Goal: Task Accomplishment & Management: Manage account settings

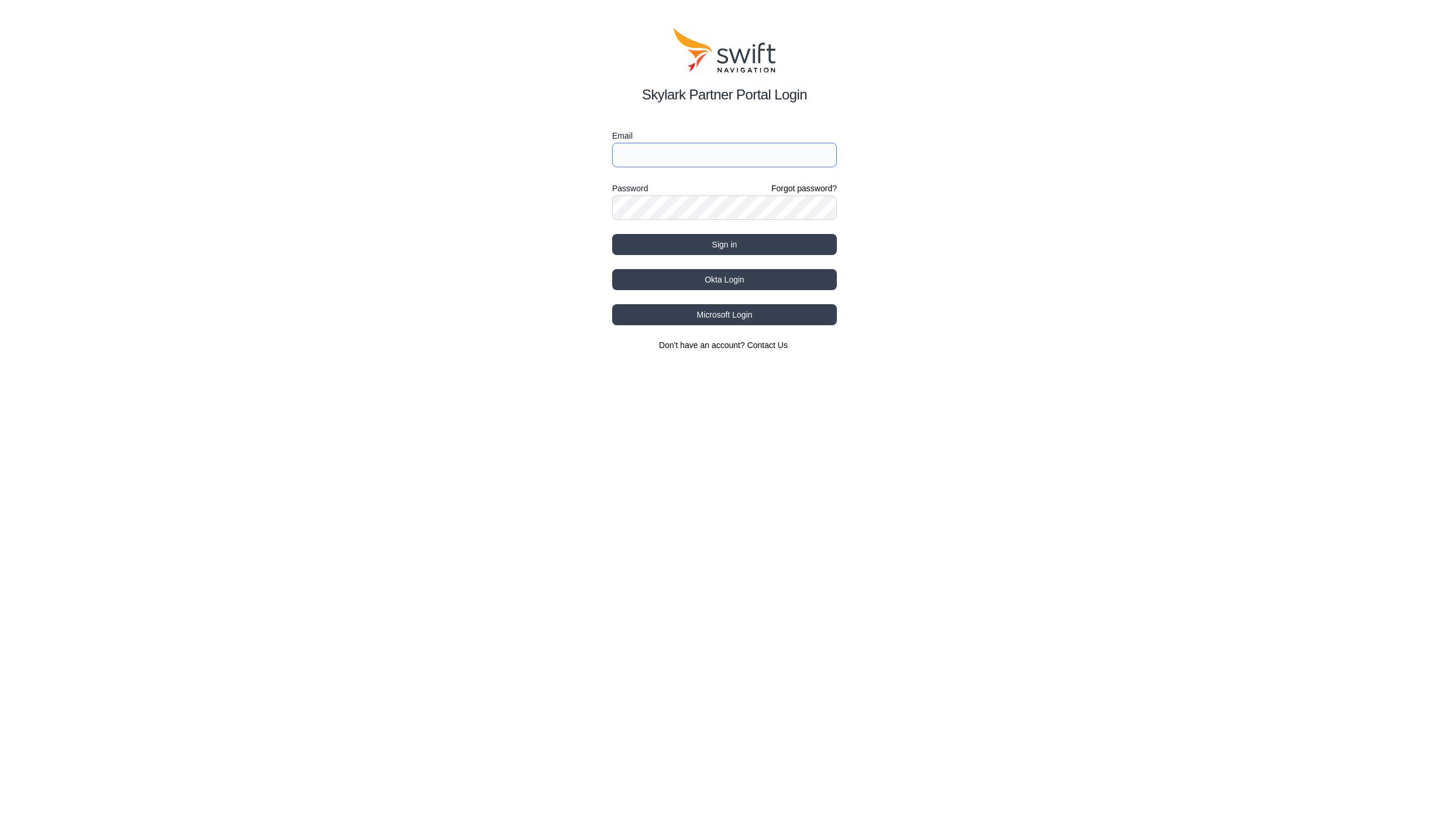
click at [771, 160] on input "Email" at bounding box center [724, 155] width 225 height 25
type input "swiftnav@bad-elf.com"
click at [728, 246] on button "Sign in" at bounding box center [724, 244] width 225 height 21
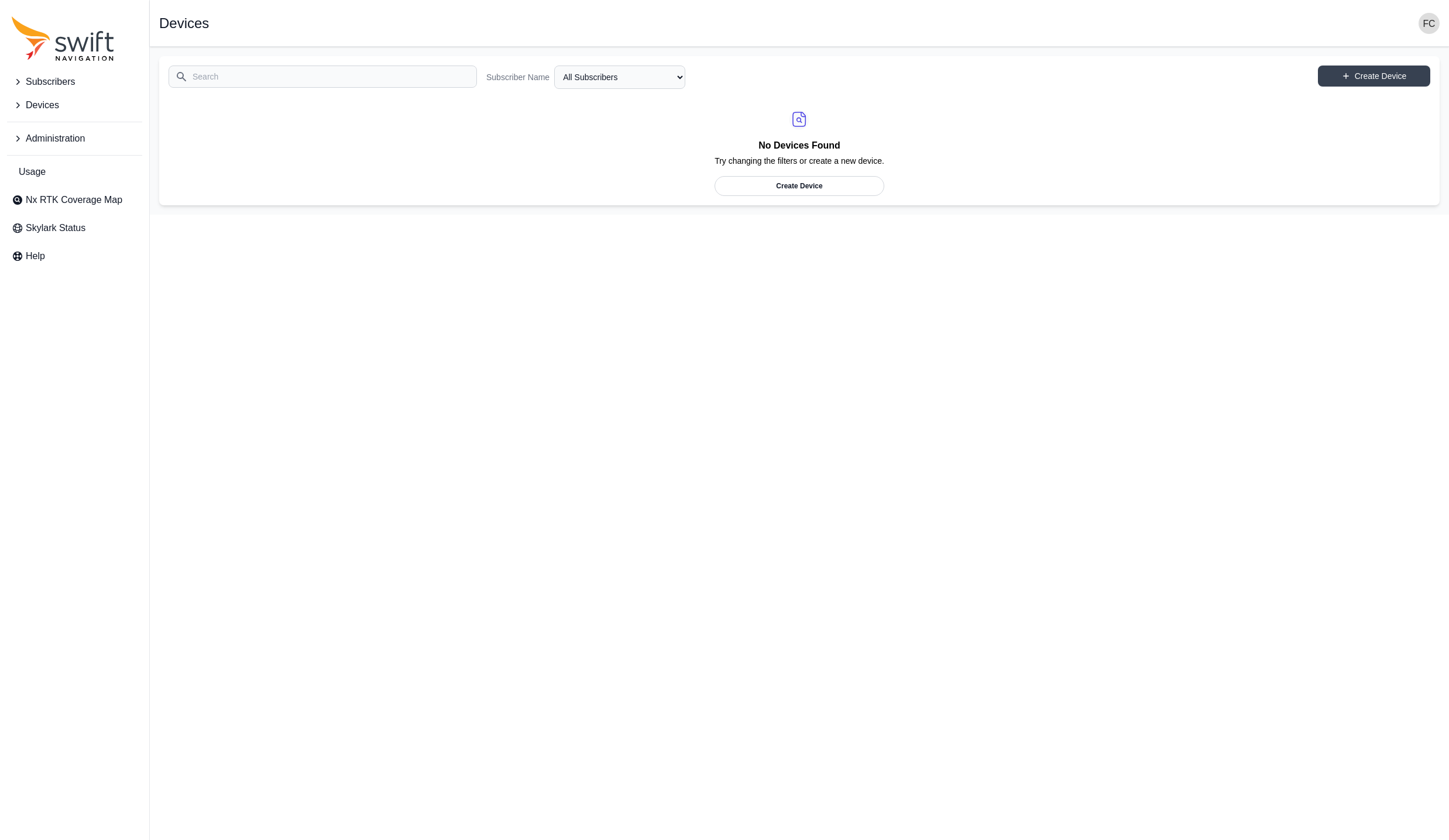
click at [449, 173] on div "No Devices Found Try changing the filters or create a new device. Create Device" at bounding box center [799, 146] width 1281 height 97
click at [16, 137] on icon "Sidenav" at bounding box center [18, 139] width 12 height 12
click at [19, 109] on icon "Sidenav" at bounding box center [18, 105] width 12 height 12
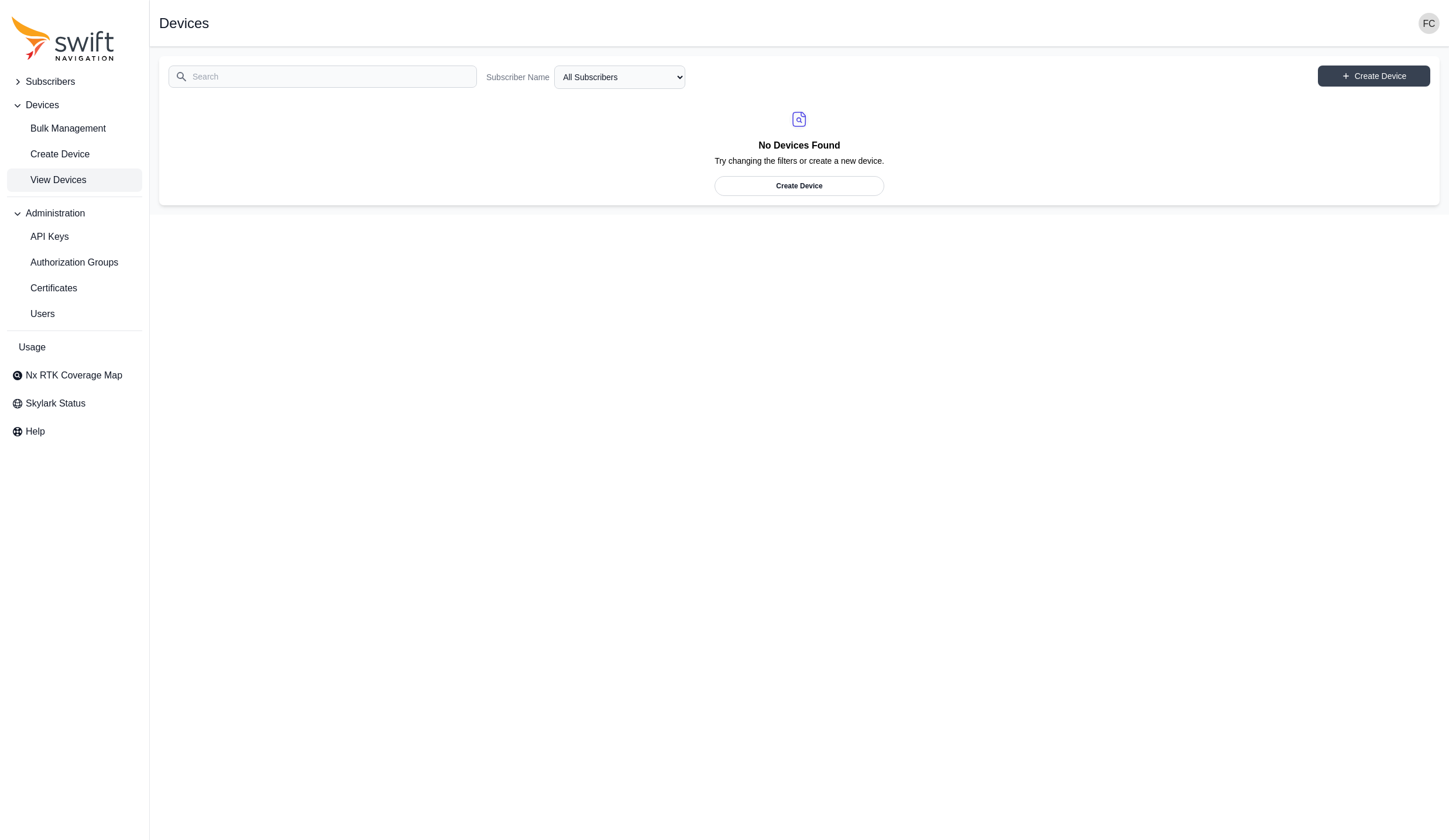
click at [18, 85] on icon "Sidenav" at bounding box center [18, 82] width 12 height 12
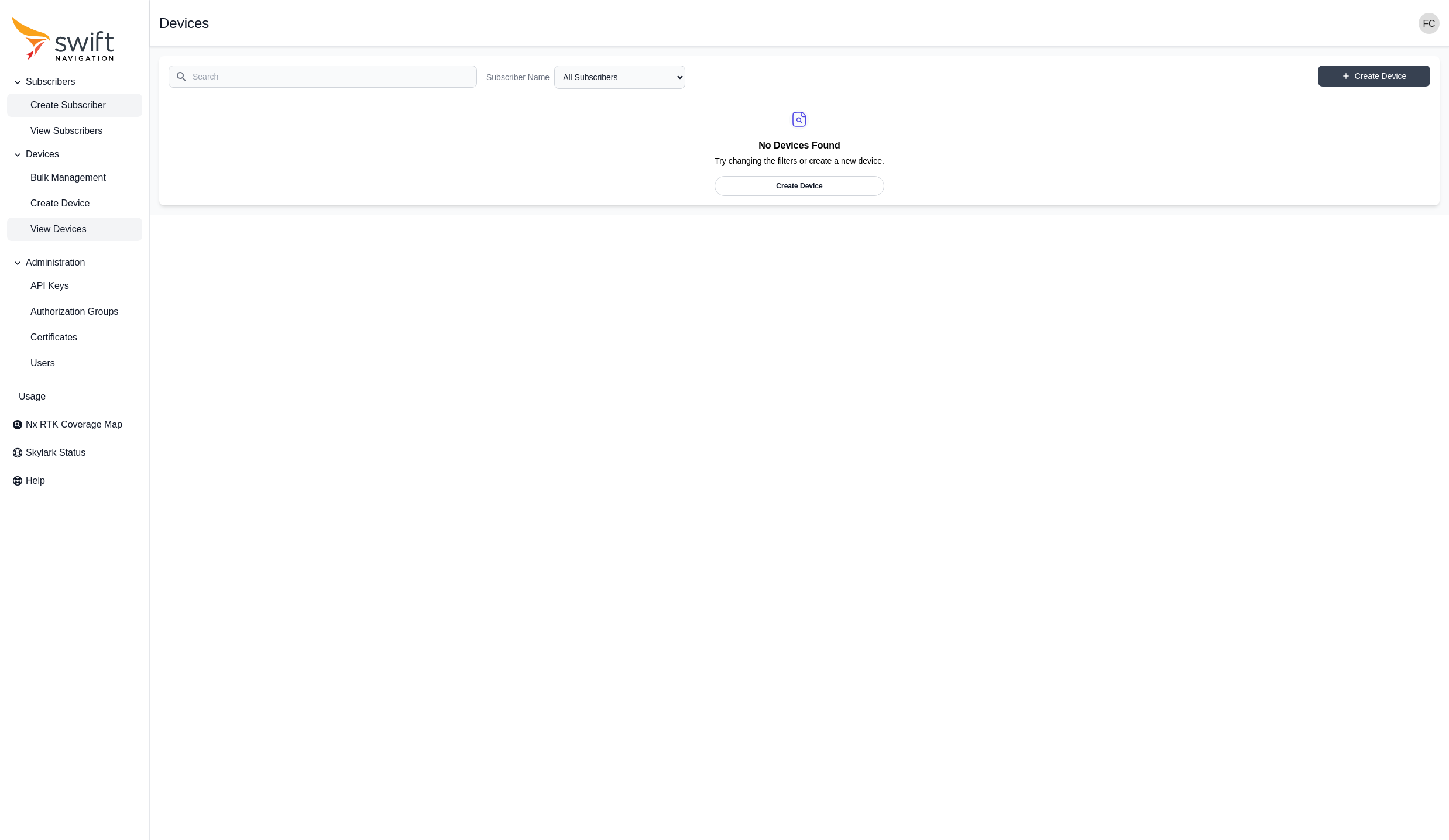
click at [73, 103] on span "Create Subscriber" at bounding box center [59, 105] width 94 height 14
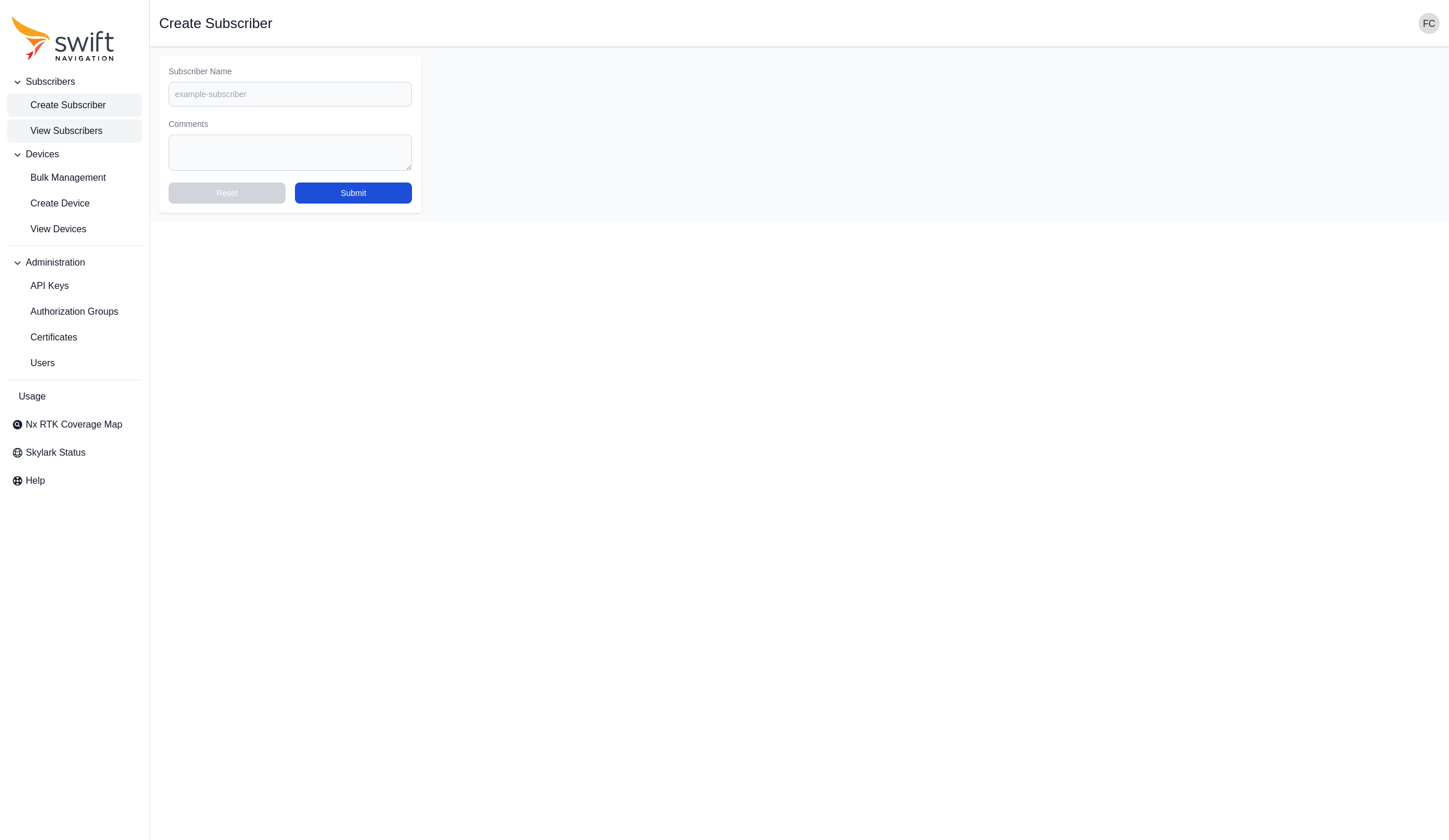
click at [75, 130] on span "View Subscribers" at bounding box center [57, 131] width 91 height 14
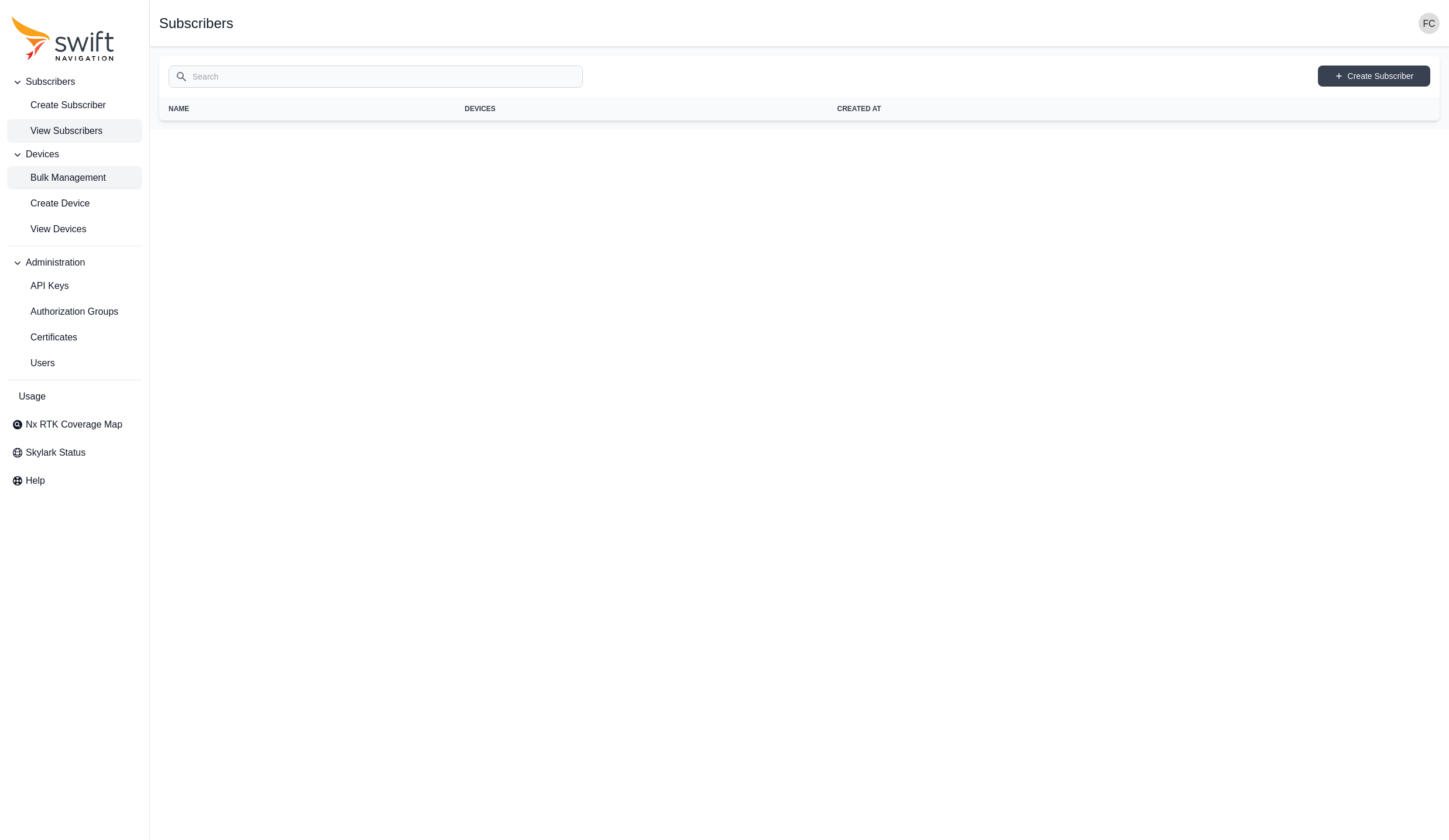
click at [78, 185] on link "Bulk Management" at bounding box center [75, 178] width 135 height 24
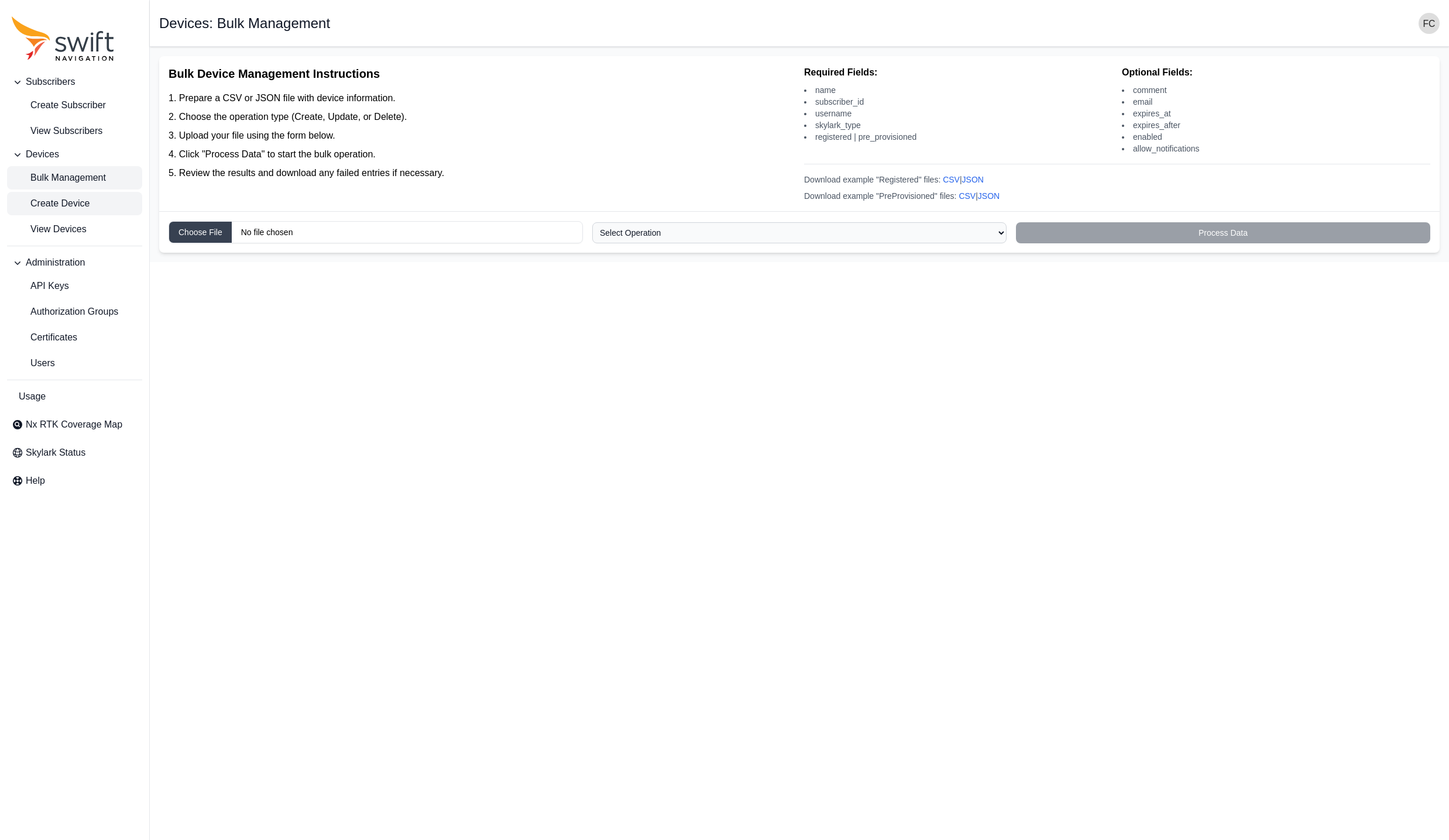
click at [101, 202] on link "Create Device" at bounding box center [75, 204] width 135 height 24
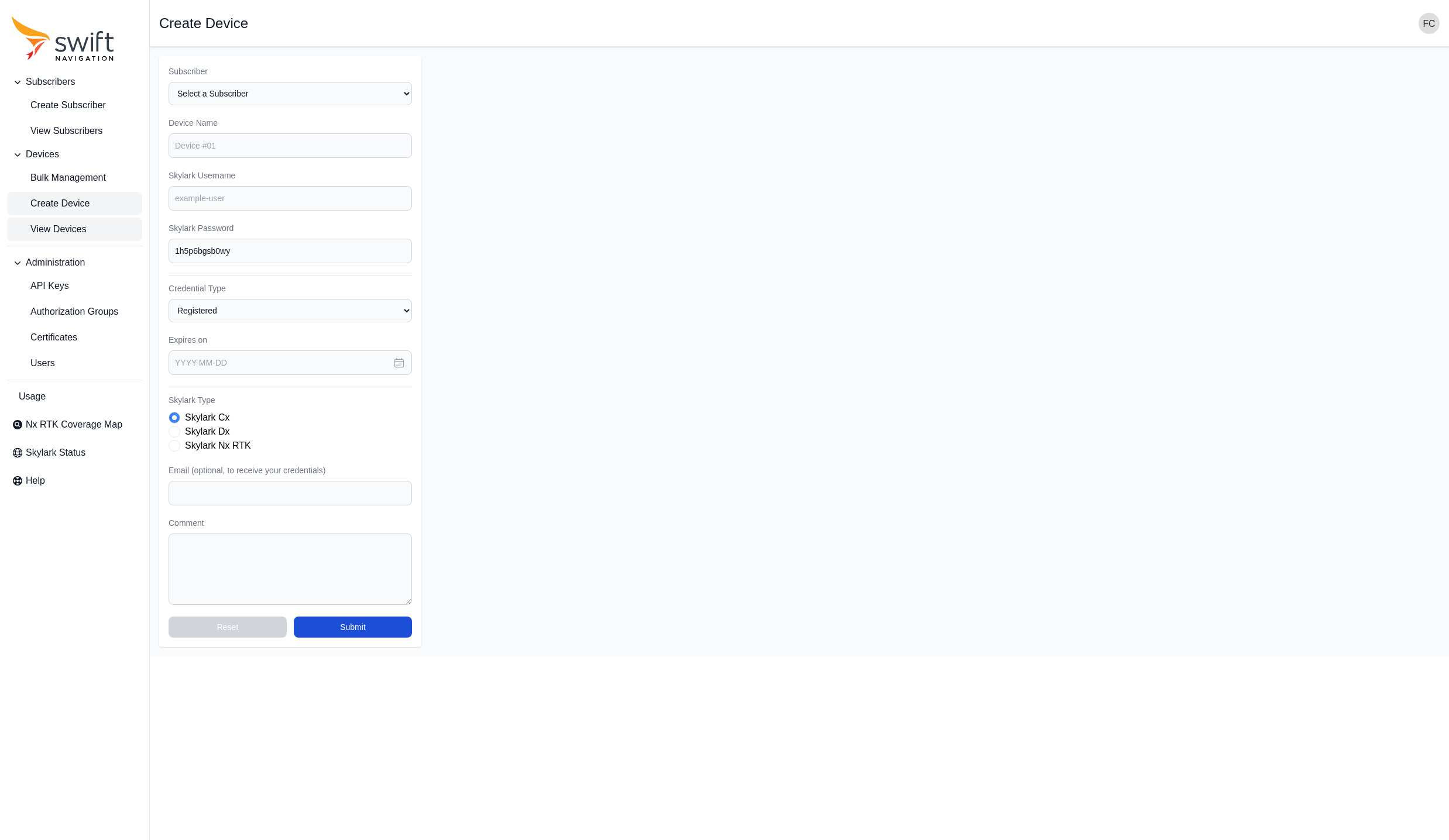
click at [102, 233] on link "View Devices" at bounding box center [75, 229] width 135 height 24
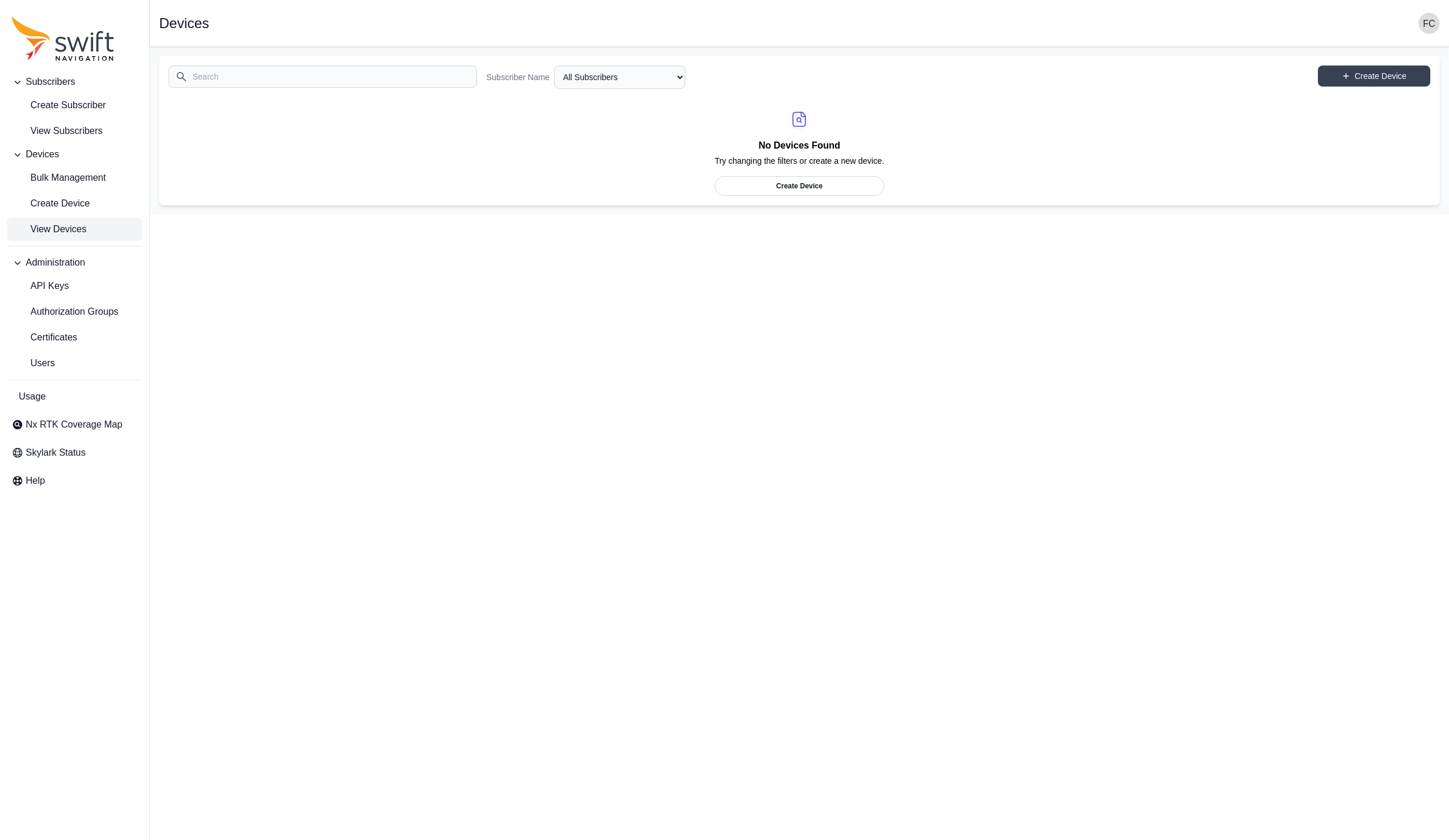
click at [88, 272] on button "Administration" at bounding box center [75, 263] width 135 height 24
click at [104, 266] on button "Administration" at bounding box center [75, 263] width 135 height 24
click at [74, 290] on link "API Keys" at bounding box center [75, 286] width 135 height 24
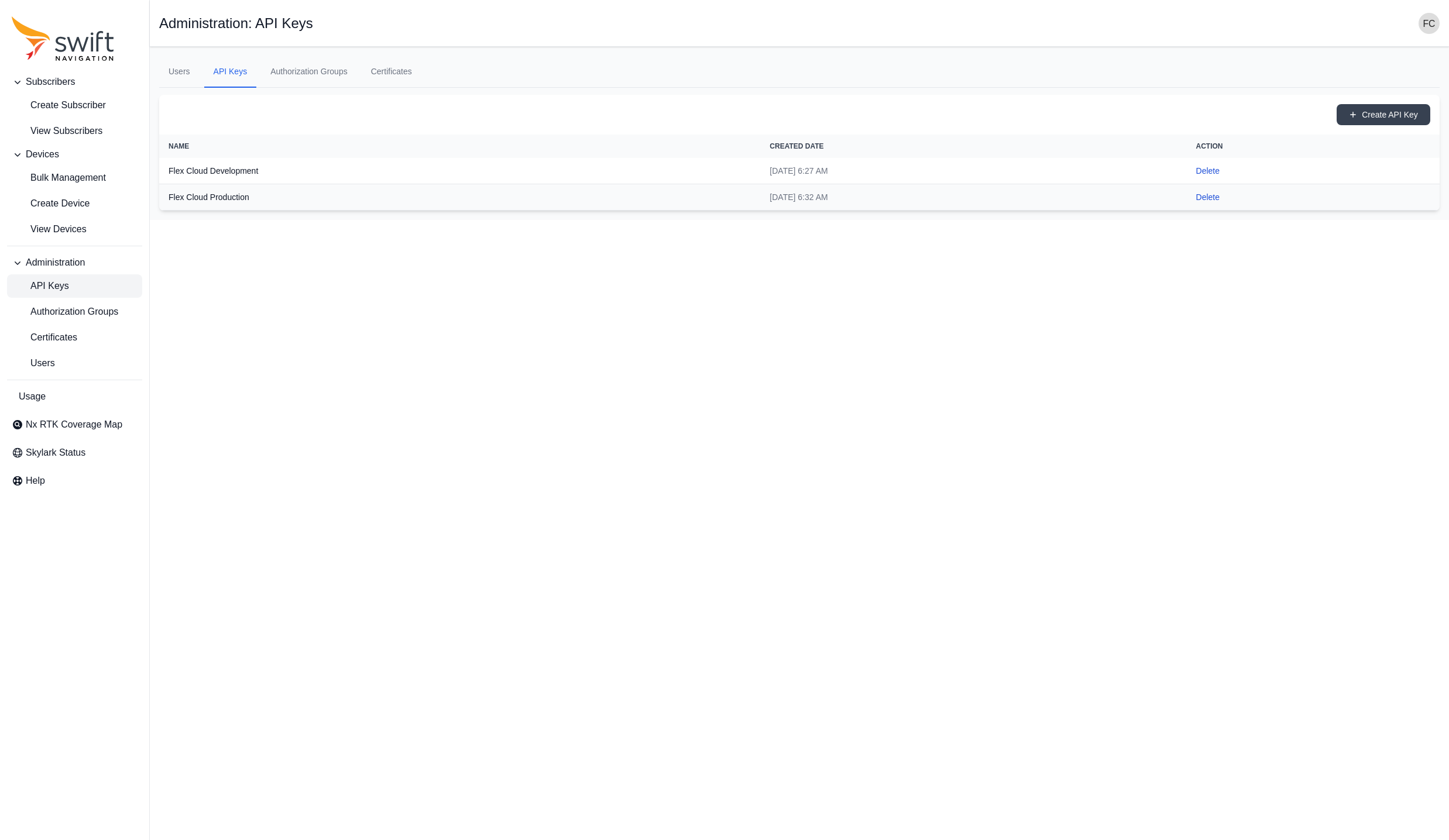
click at [381, 220] on html "Subscribers Create Subscriber View Subscribers Devices Bulk Management Create D…" at bounding box center [724, 110] width 1449 height 220
click at [80, 398] on link "Usage" at bounding box center [75, 397] width 135 height 24
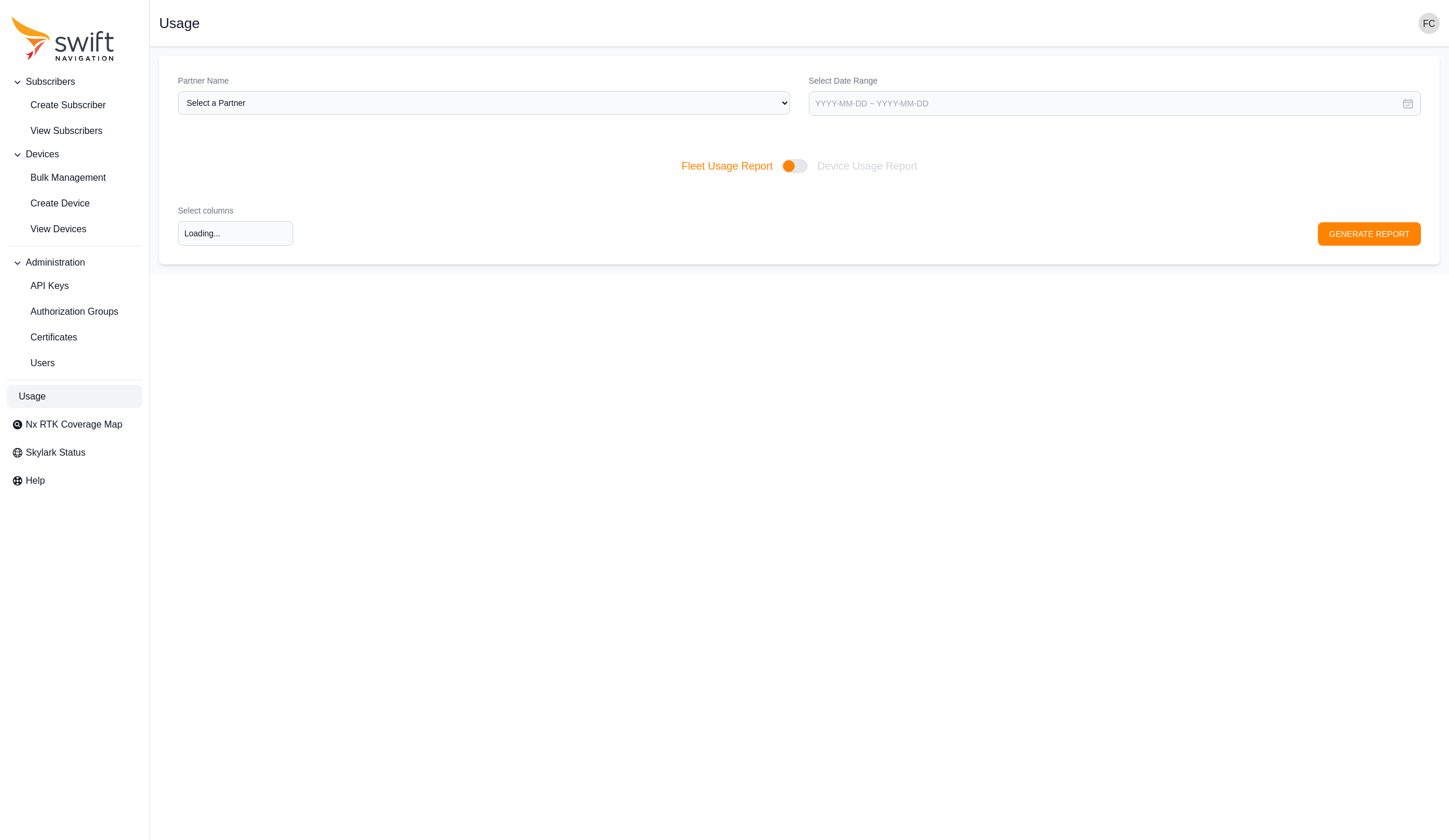
type input "Select columns"
click at [562, 274] on html "Subscribers Create Subscriber View Subscribers Devices Bulk Management Create D…" at bounding box center [724, 137] width 1449 height 274
click at [1437, 25] on img "button" at bounding box center [1429, 24] width 21 height 21
click at [1280, 148] on main "Open sidebar Usage Partner Name Select a Partner Bad Elf Select Date Range Toda…" at bounding box center [799, 160] width 1299 height 227
click at [76, 447] on span "Skylark Status" at bounding box center [55, 452] width 60 height 14
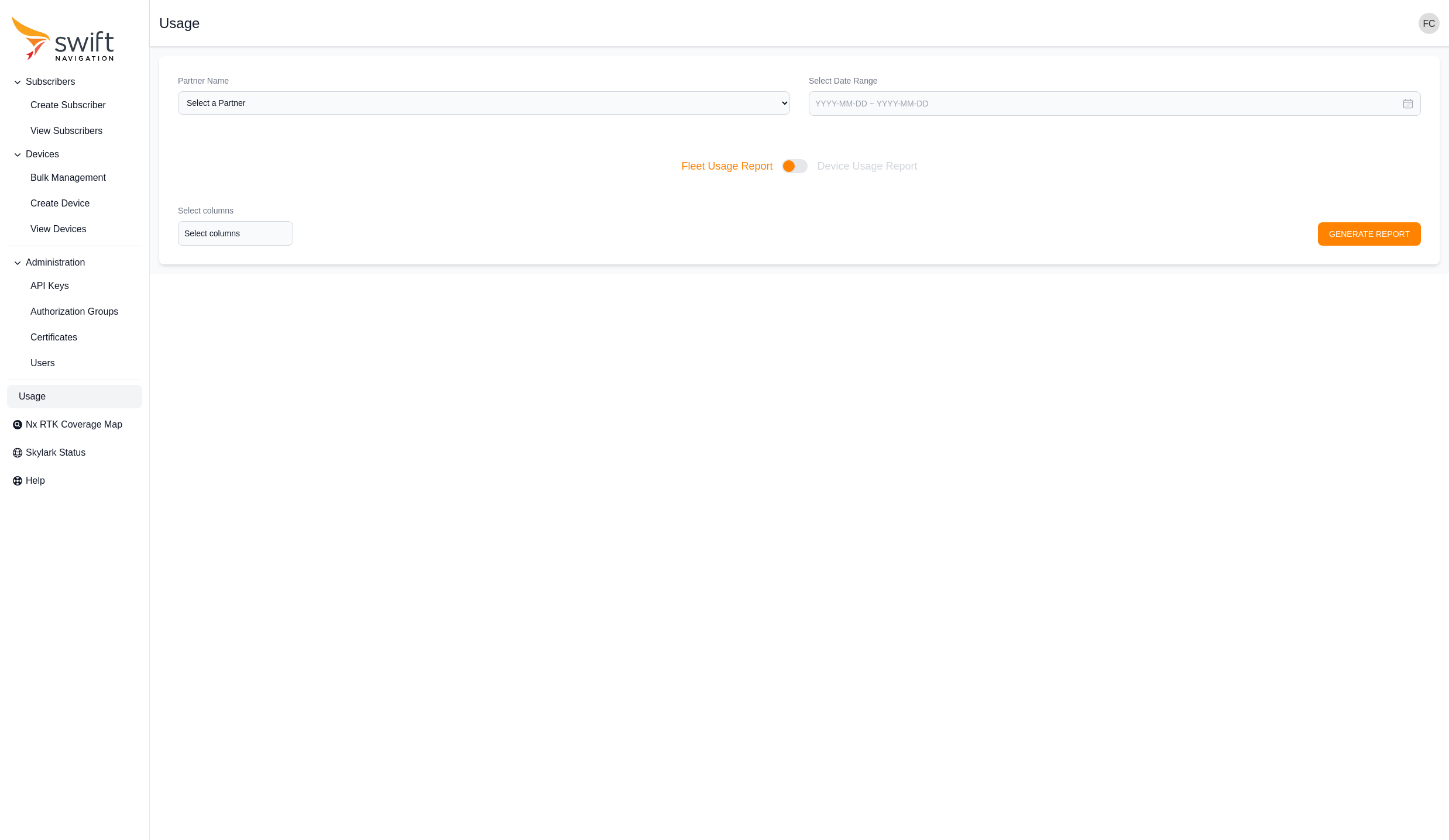
click at [1422, 23] on img "button" at bounding box center [1429, 24] width 21 height 21
click at [1332, 143] on link "Sign out" at bounding box center [1384, 142] width 131 height 21
